Goal: Find specific page/section: Find specific page/section

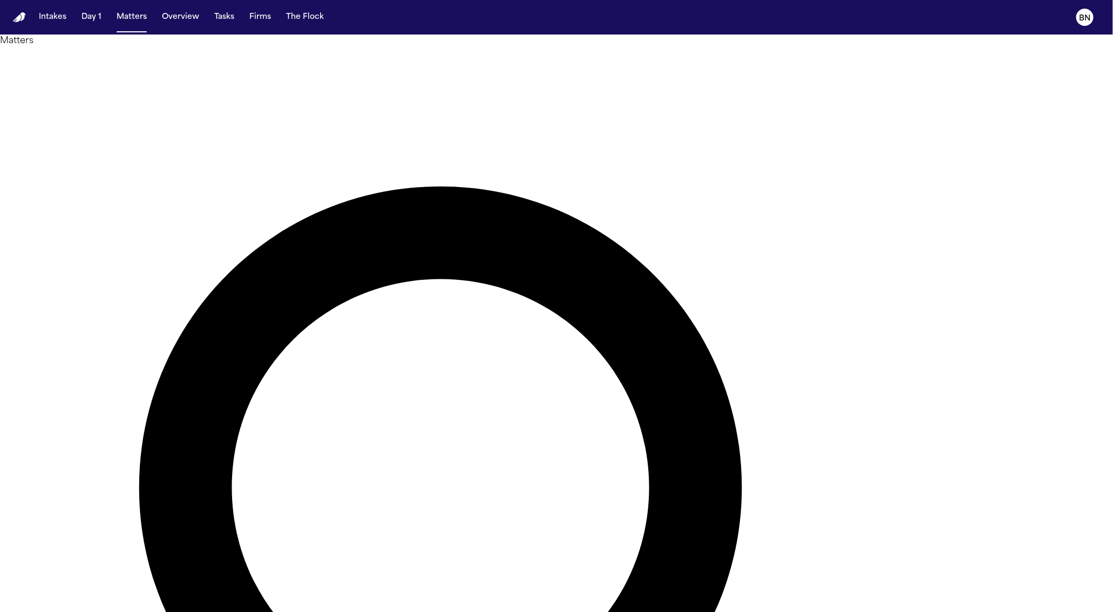
drag, startPoint x: 0, startPoint y: 0, endPoint x: 715, endPoint y: 62, distance: 718.1
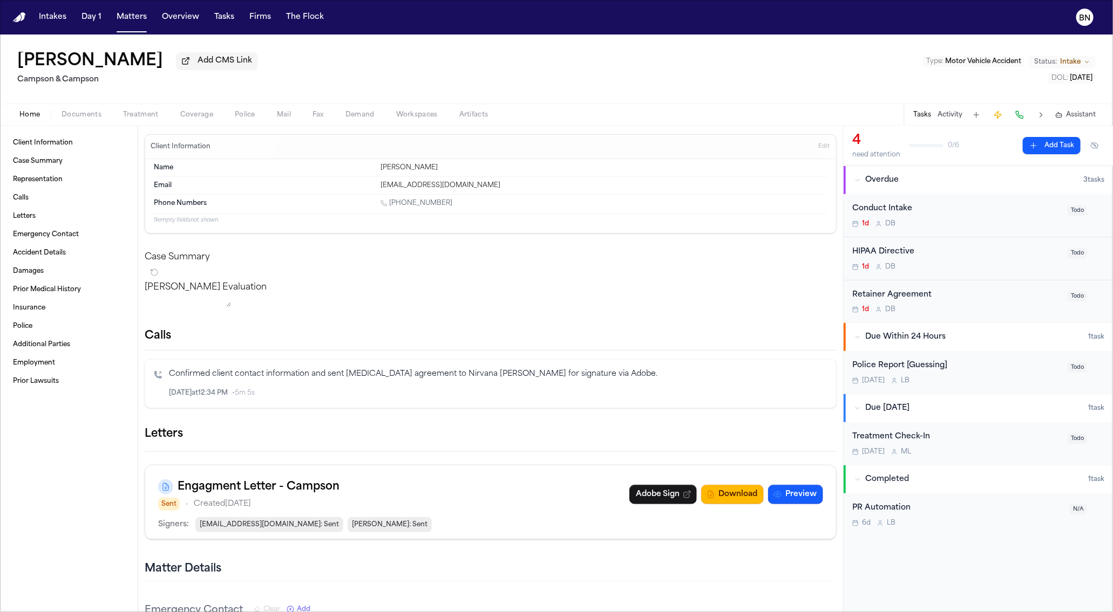
click at [836, 434] on icon "button" at bounding box center [836, 434] width 0 height 0
click at [735, 612] on div at bounding box center [556, 612] width 1113 height 0
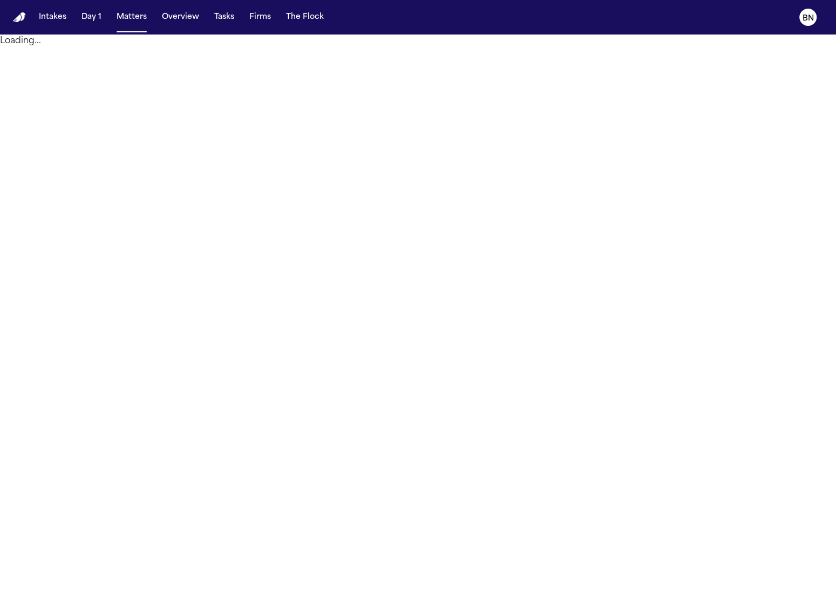
click at [592, 29] on nav "Intakes Day 1 Matters Overview Tasks Firms The Flock BN" at bounding box center [418, 17] width 836 height 35
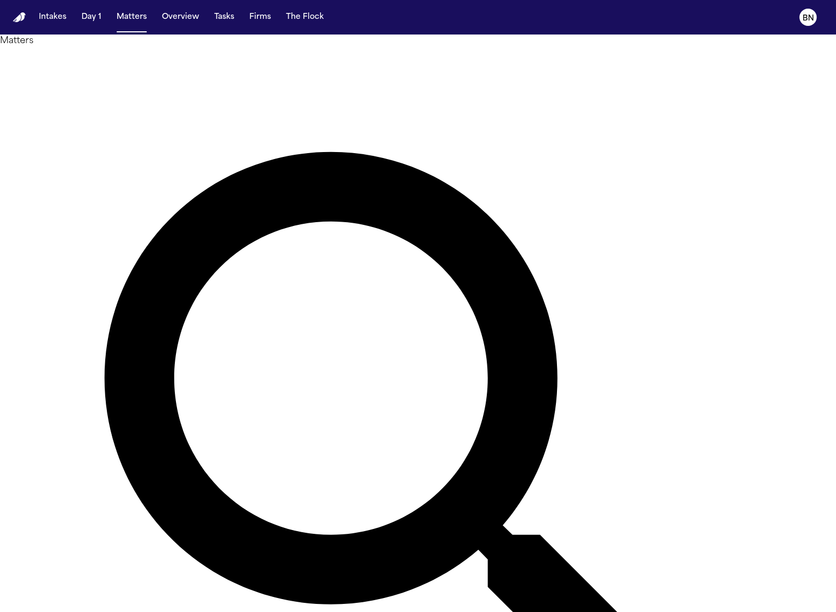
drag, startPoint x: 0, startPoint y: 0, endPoint x: 461, endPoint y: 58, distance: 464.4
type input "*******"
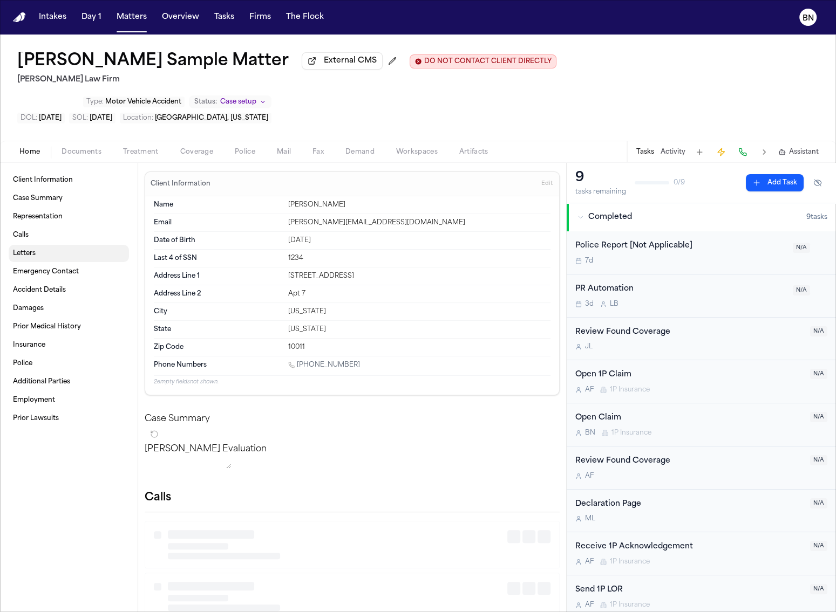
click at [286, 148] on span "Mail" at bounding box center [284, 152] width 14 height 9
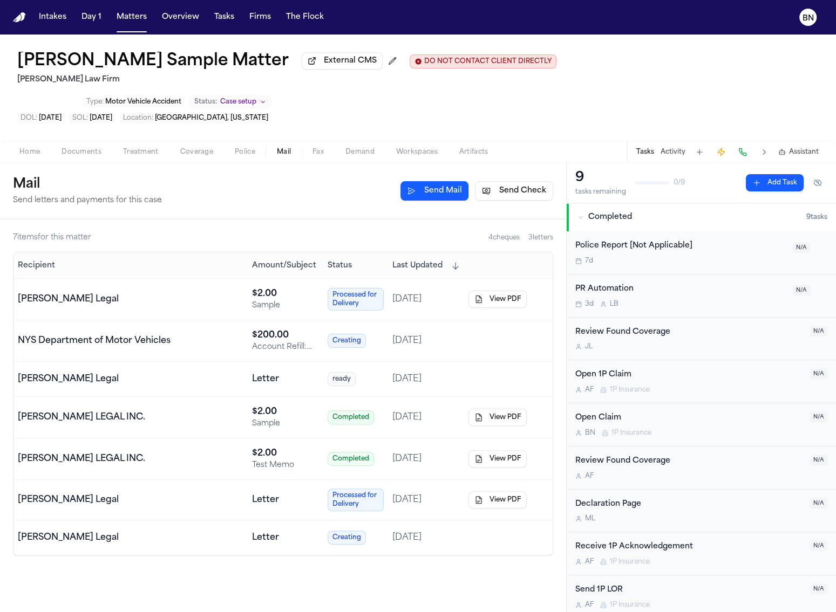
click at [89, 335] on div "NYS Department of Motor Vehicles" at bounding box center [94, 341] width 153 height 13
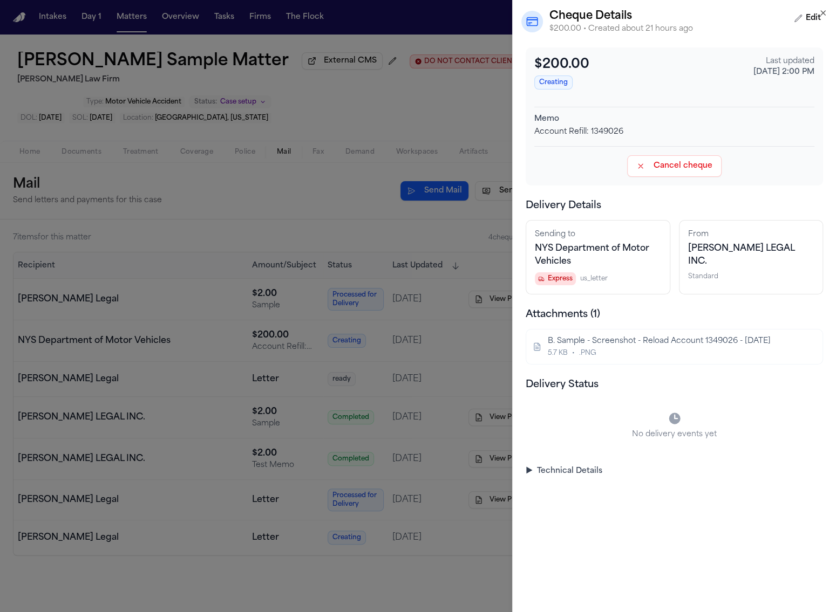
click at [582, 344] on div "B. Sample - Screenshot - Reload Account 1349026 - [DATE]" at bounding box center [673, 341] width 251 height 11
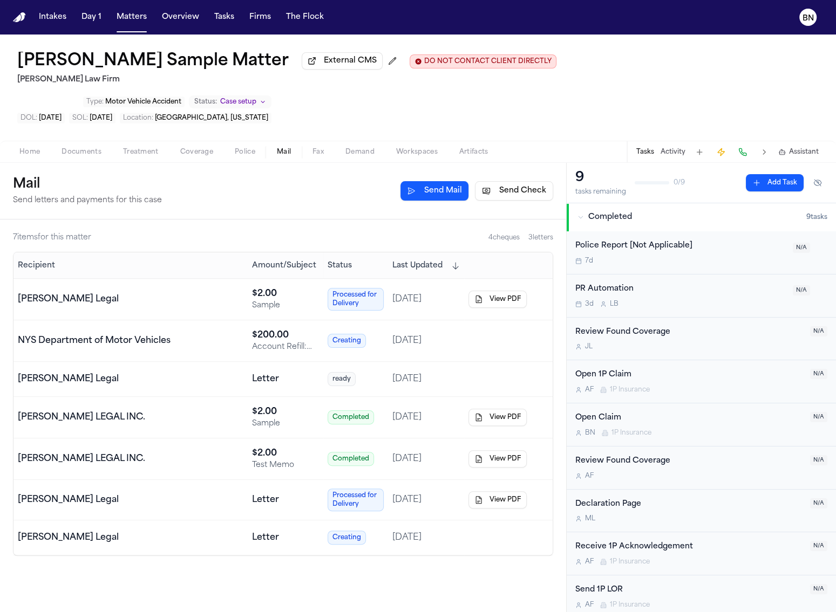
click at [208, 411] on div "[PERSON_NAME] LEGAL INC." at bounding box center [131, 417] width 226 height 13
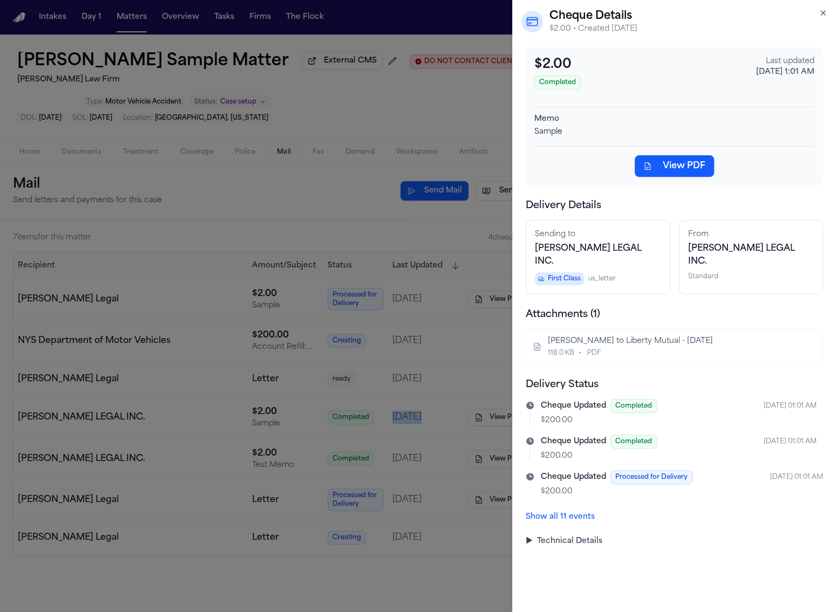
drag, startPoint x: 461, startPoint y: 58, endPoint x: 465, endPoint y: 370, distance: 311.9
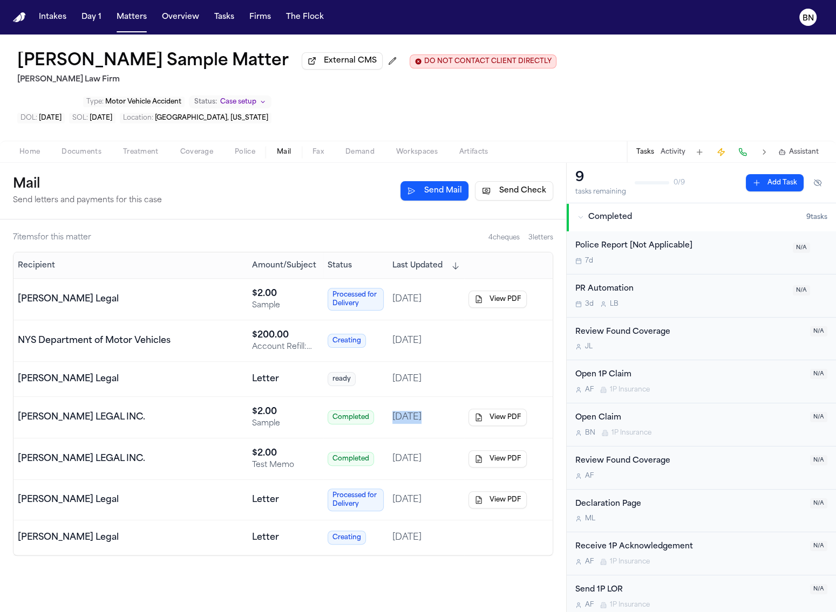
click at [510, 409] on button "View PDF" at bounding box center [497, 417] width 58 height 17
click at [444, 439] on td "[DATE]" at bounding box center [426, 460] width 76 height 42
click at [480, 451] on button "View PDF" at bounding box center [497, 459] width 58 height 17
